Goal: Complete application form

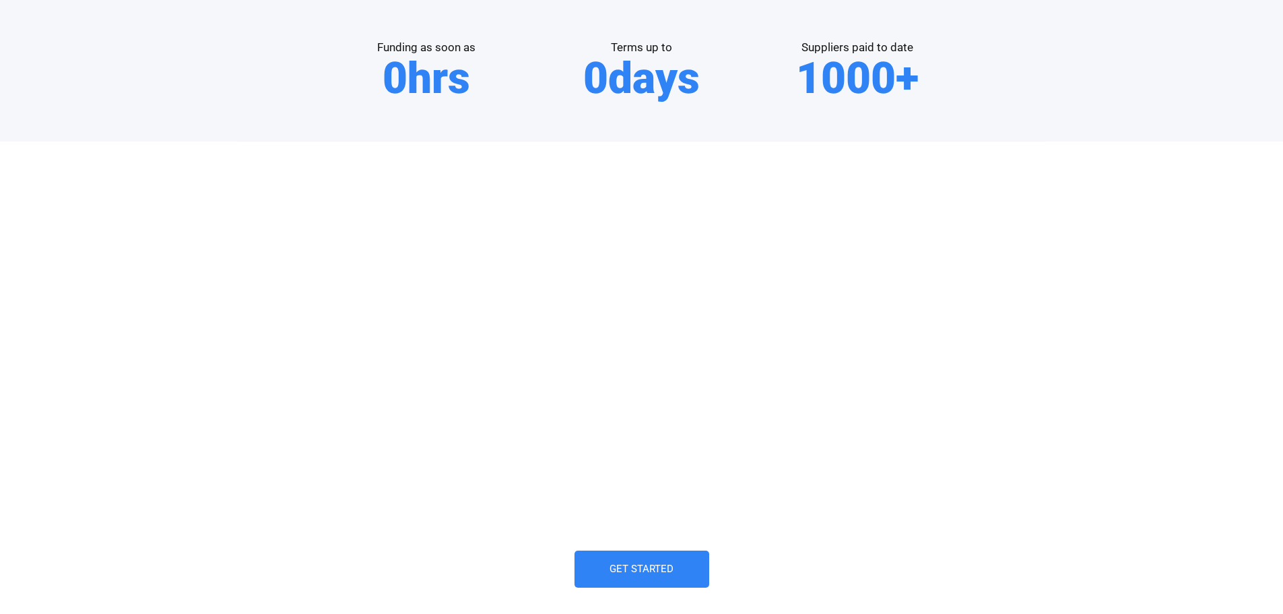
scroll to position [628, 0]
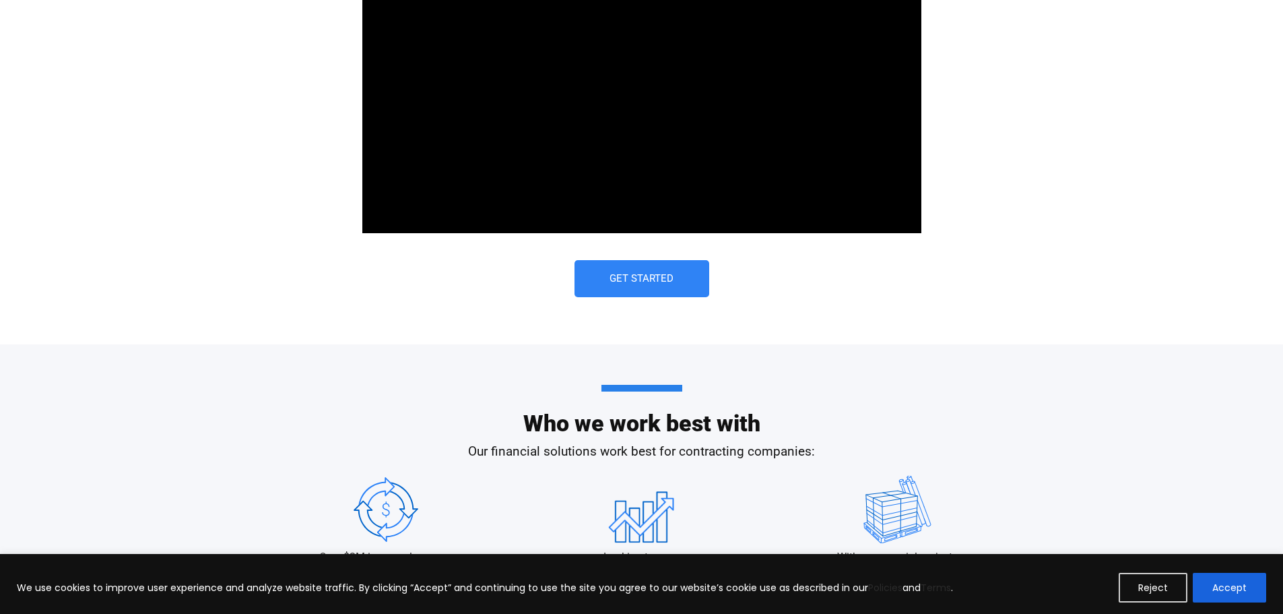
click at [648, 267] on link "Get Started" at bounding box center [642, 278] width 135 height 37
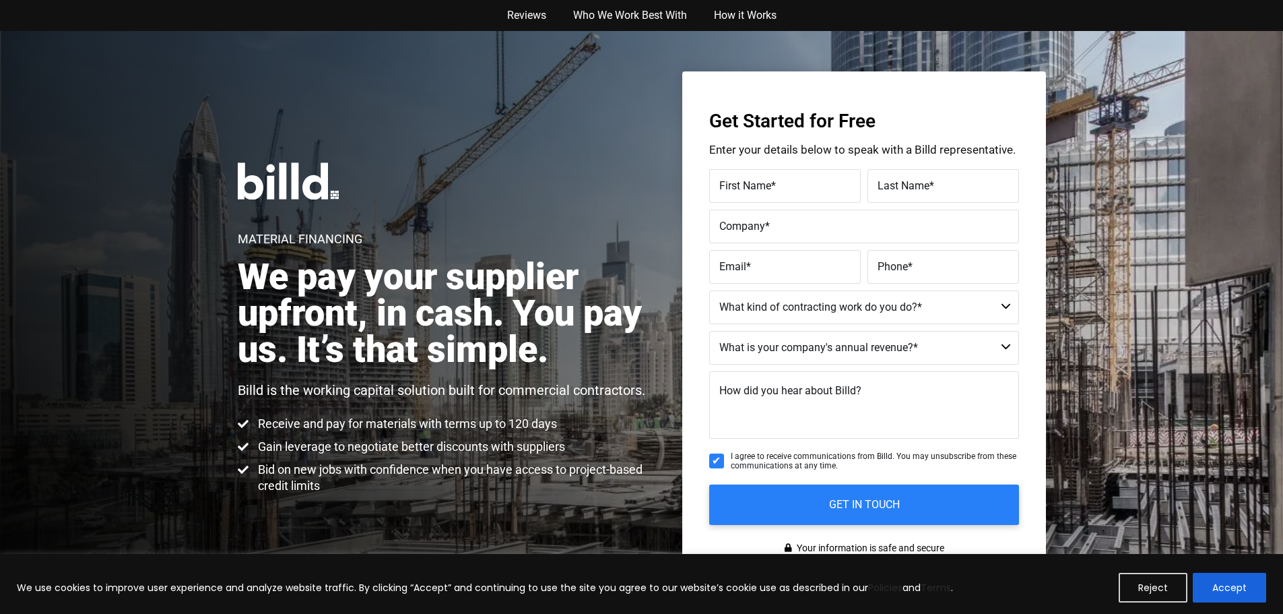
click at [735, 195] on label "First Name *" at bounding box center [784, 186] width 131 height 20
click at [735, 195] on input "First Name *" at bounding box center [785, 186] width 152 height 34
click at [758, 183] on label "First Name *" at bounding box center [783, 176] width 135 height 20
click at [758, 183] on input "Keega" at bounding box center [785, 186] width 152 height 34
click at [754, 185] on label "First Name *" at bounding box center [783, 176] width 135 height 20
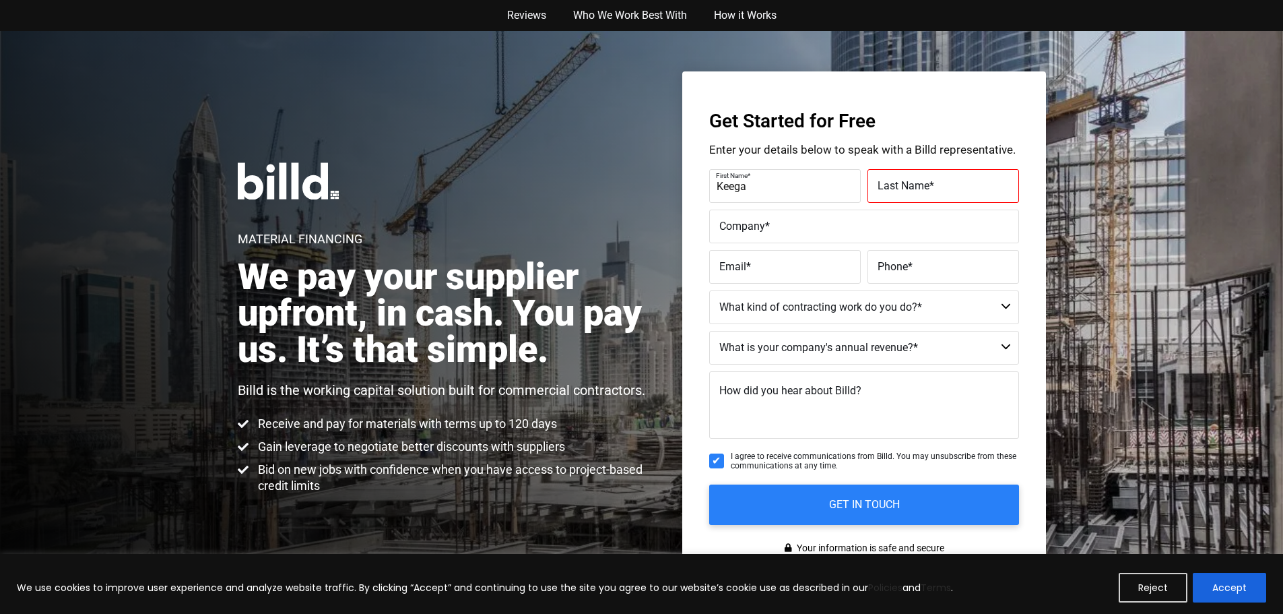
click at [754, 185] on input "Keega" at bounding box center [785, 186] width 152 height 34
type input "[PERSON_NAME]"
type input "Spectrum Woodworking"
click at [748, 276] on label "Email *" at bounding box center [784, 267] width 131 height 20
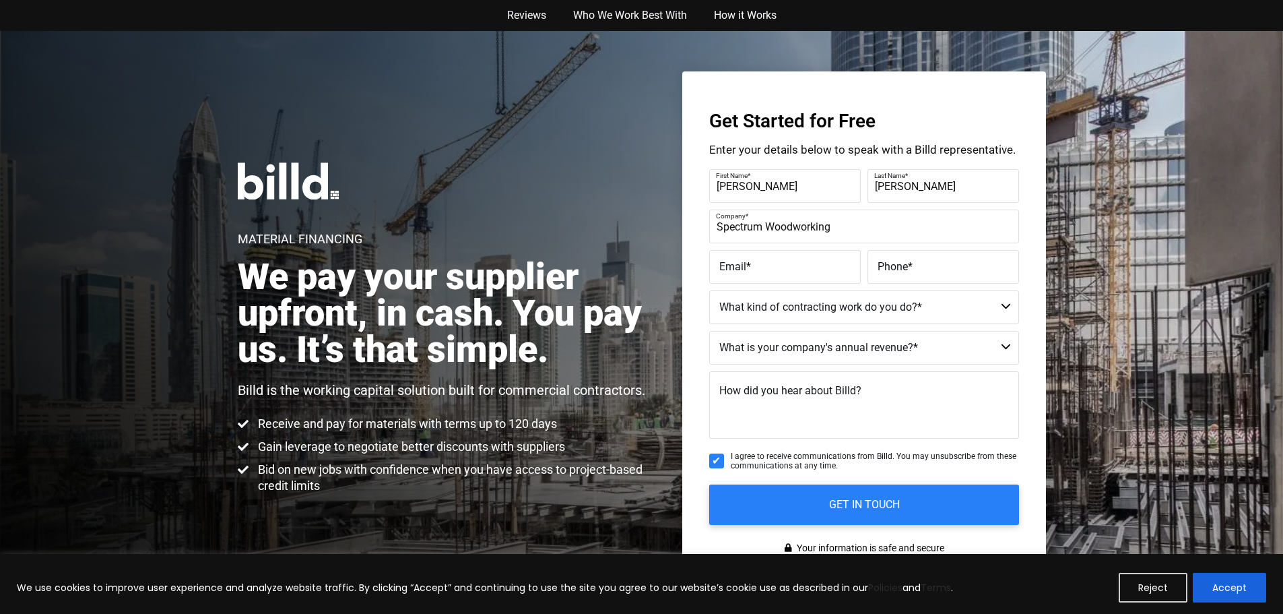
click at [748, 276] on input "Email *" at bounding box center [785, 267] width 152 height 34
type input "[EMAIL_ADDRESS][DOMAIN_NAME]"
click at [913, 263] on label "Phone *" at bounding box center [943, 267] width 131 height 20
click at [913, 263] on input "Phone *" at bounding box center [944, 267] width 152 height 34
type input "[PHONE_NUMBER]"
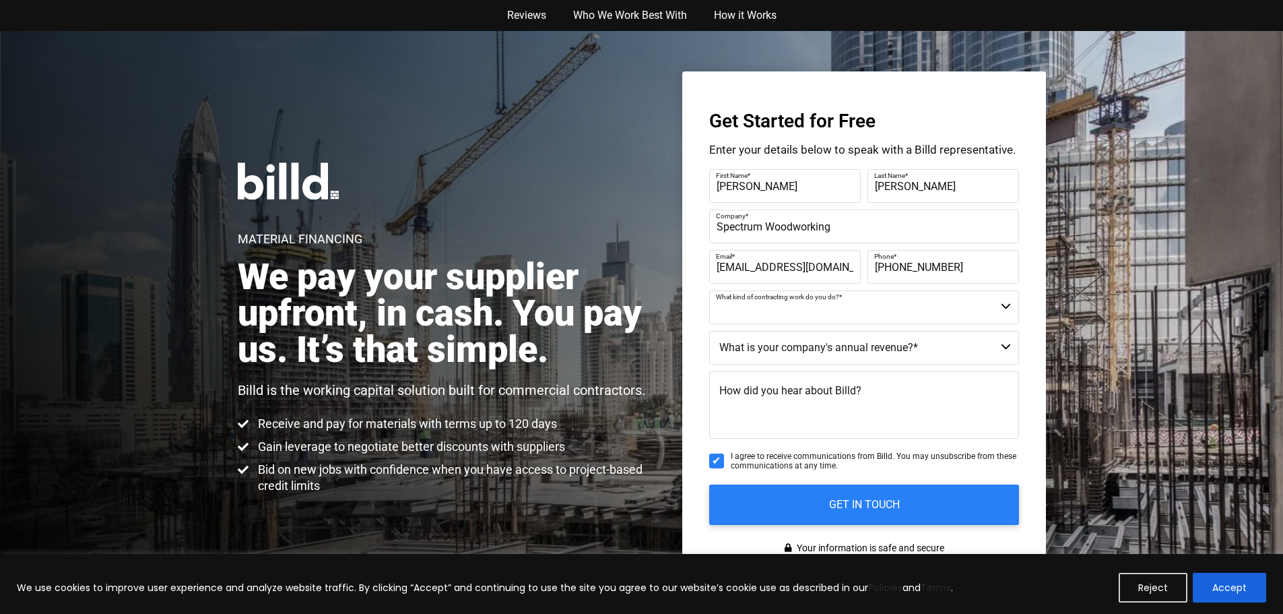
click at [944, 301] on select "Commercial Commercial and Residential Residential Not a Contractor" at bounding box center [864, 307] width 310 height 34
select select "Commercial"
click at [709, 290] on select "Commercial Commercial and Residential Residential Not a Contractor" at bounding box center [864, 307] width 310 height 34
click at [858, 349] on select "$40M + $25M - $40M $8M - $25M $4M - $8M $2M - $4M $1M - $2M Less than $1M" at bounding box center [864, 348] width 310 height 34
select select "$8M - $25M"
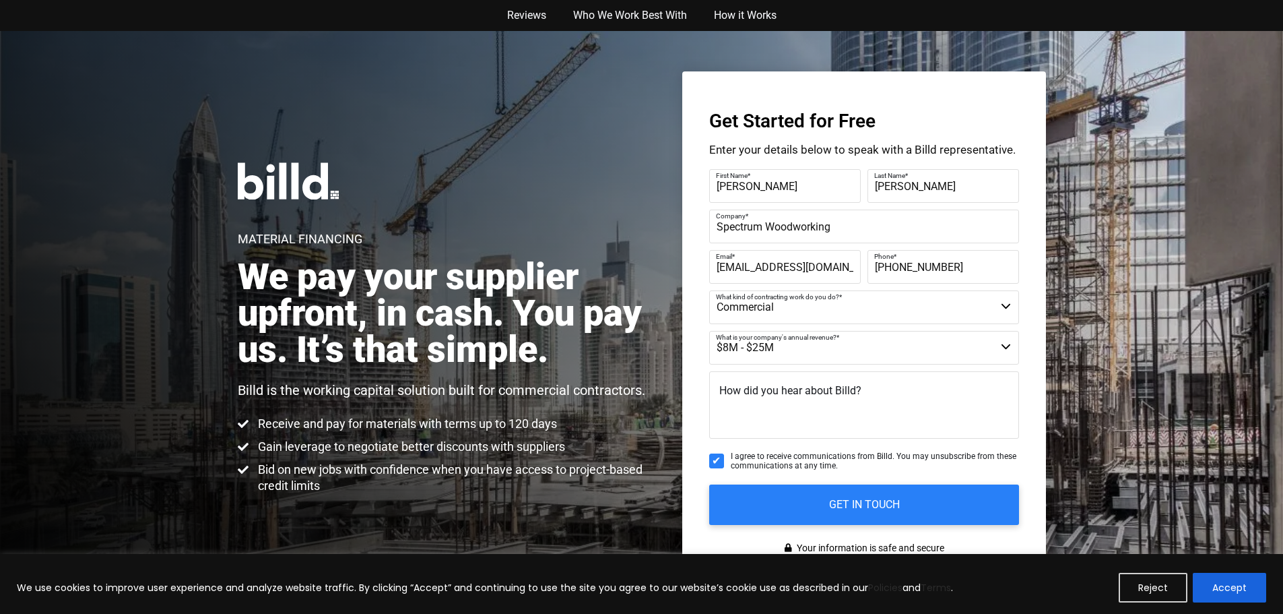
click at [709, 331] on select "$40M + $25M - $40M $8M - $25M $4M - $8M $2M - $4M $1M - $2M Less than $1M" at bounding box center [864, 348] width 310 height 34
click at [718, 460] on input "I agree to receive communications from Billd. You may unsubscribe from these co…" at bounding box center [716, 460] width 15 height 15
click at [717, 461] on input "I agree to receive communications from Billd. You may unsubscribe from these co…" at bounding box center [716, 460] width 15 height 15
checkbox input "false"
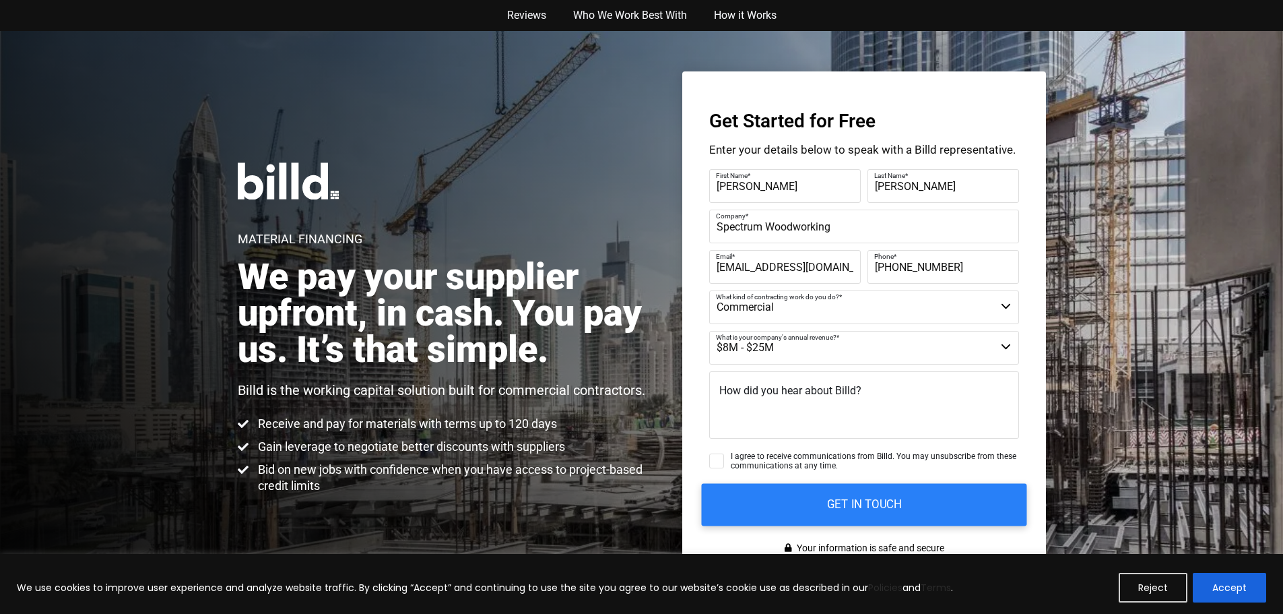
click at [863, 497] on input "GET IN TOUCH" at bounding box center [863, 504] width 325 height 42
